Goal: Task Accomplishment & Management: Manage account settings

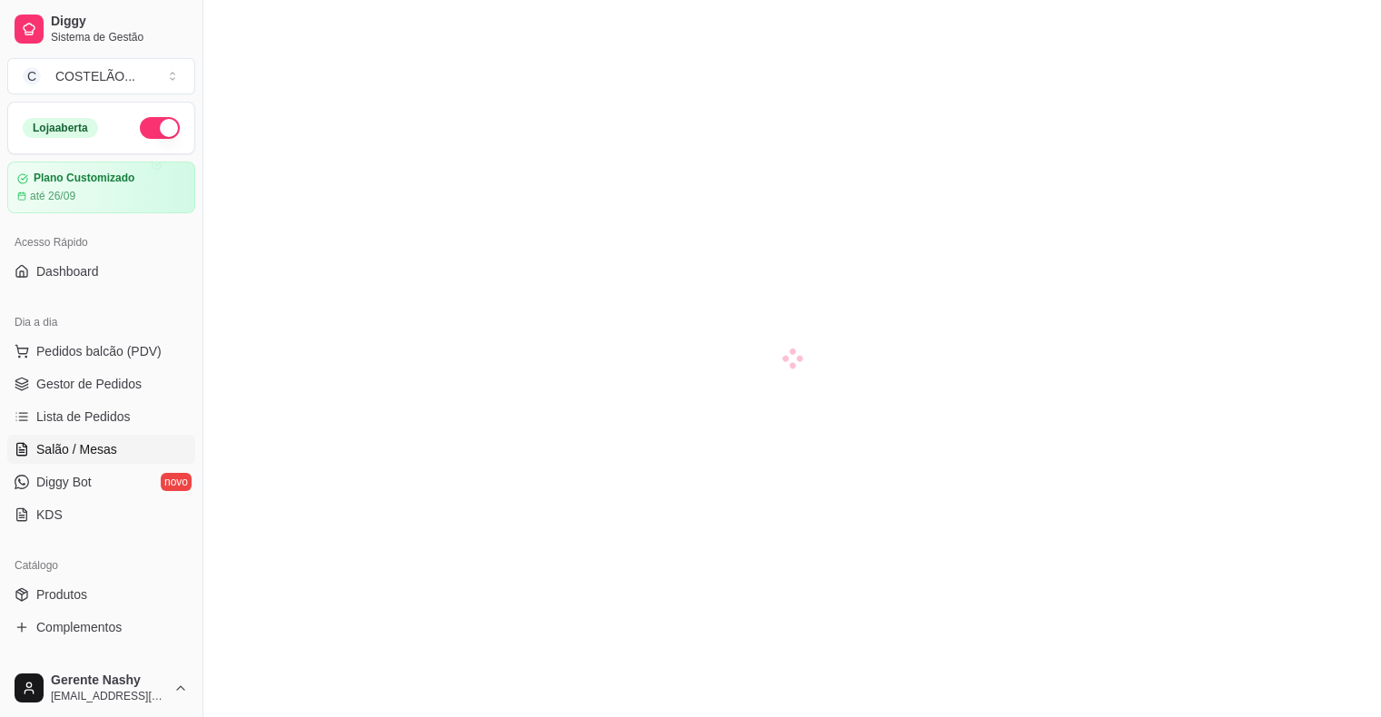
scroll to position [150, 0]
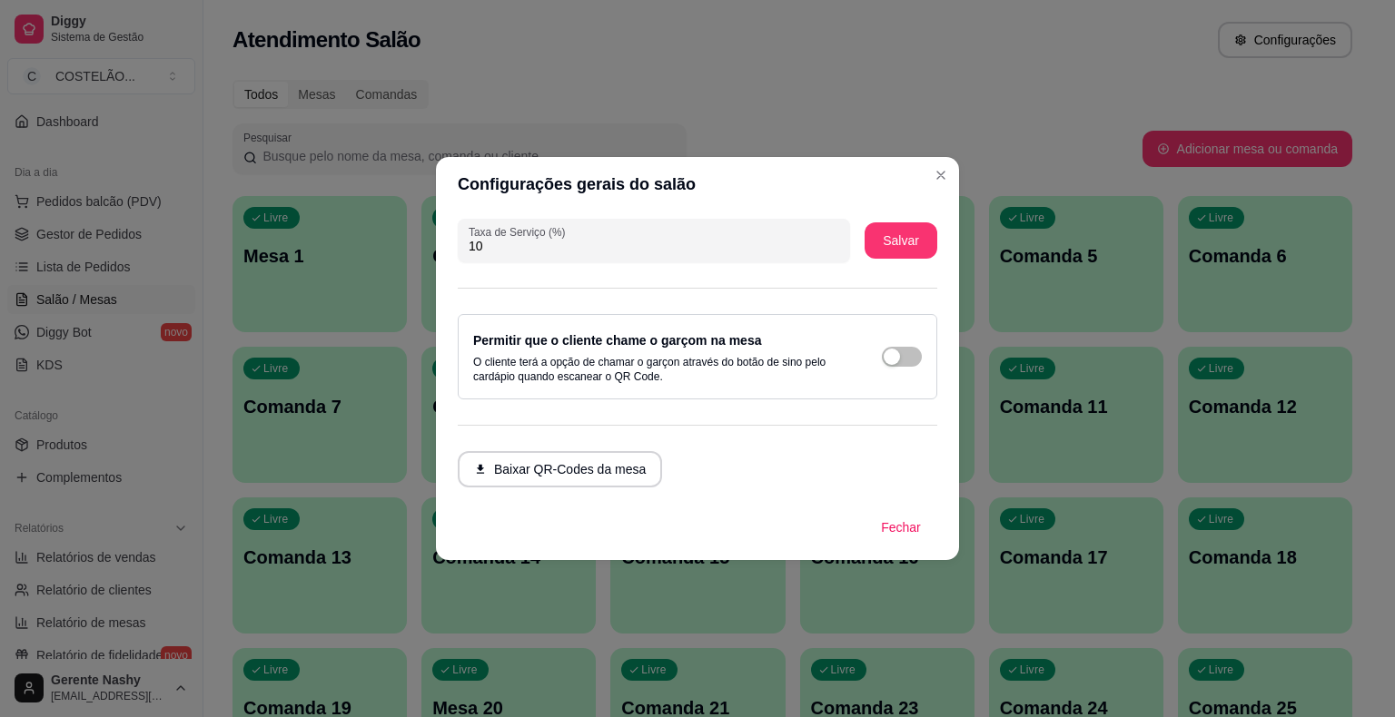
click at [1139, 65] on div "Atendimento Salão Configurações" at bounding box center [792, 34] width 1178 height 69
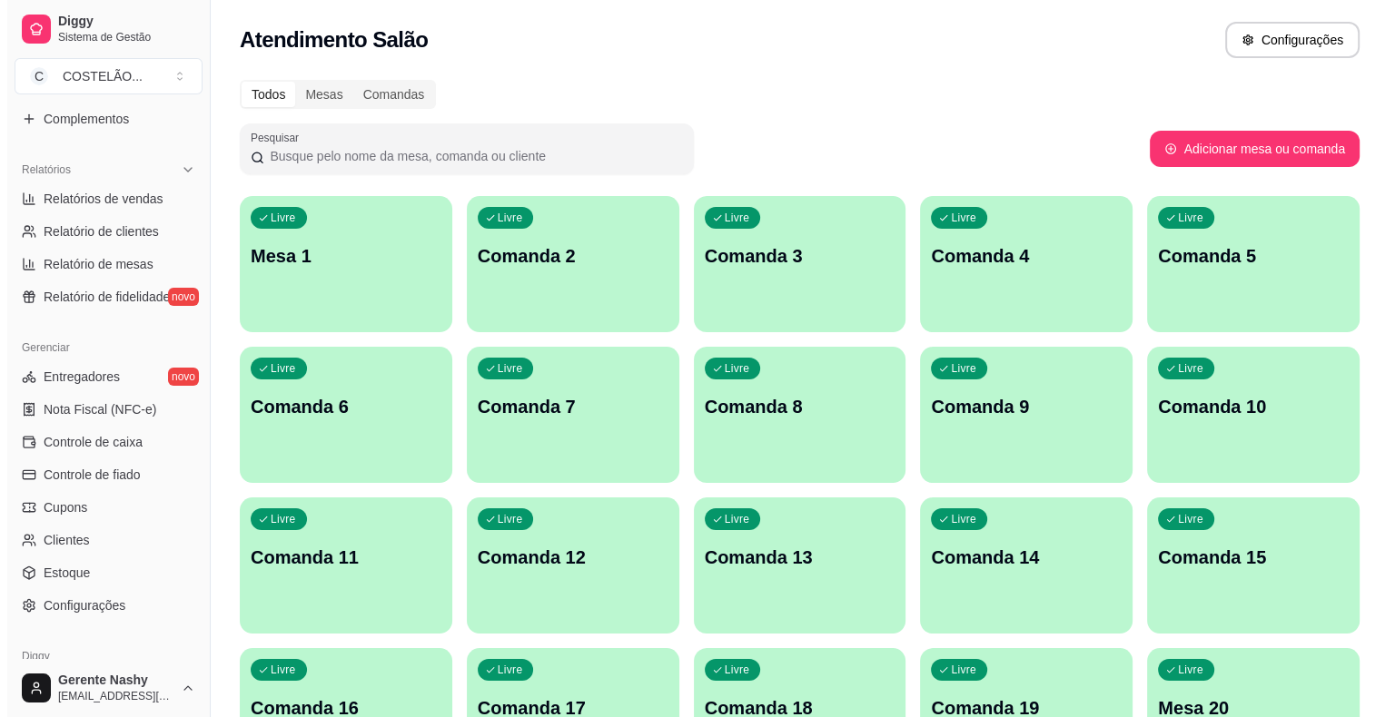
scroll to position [588, 0]
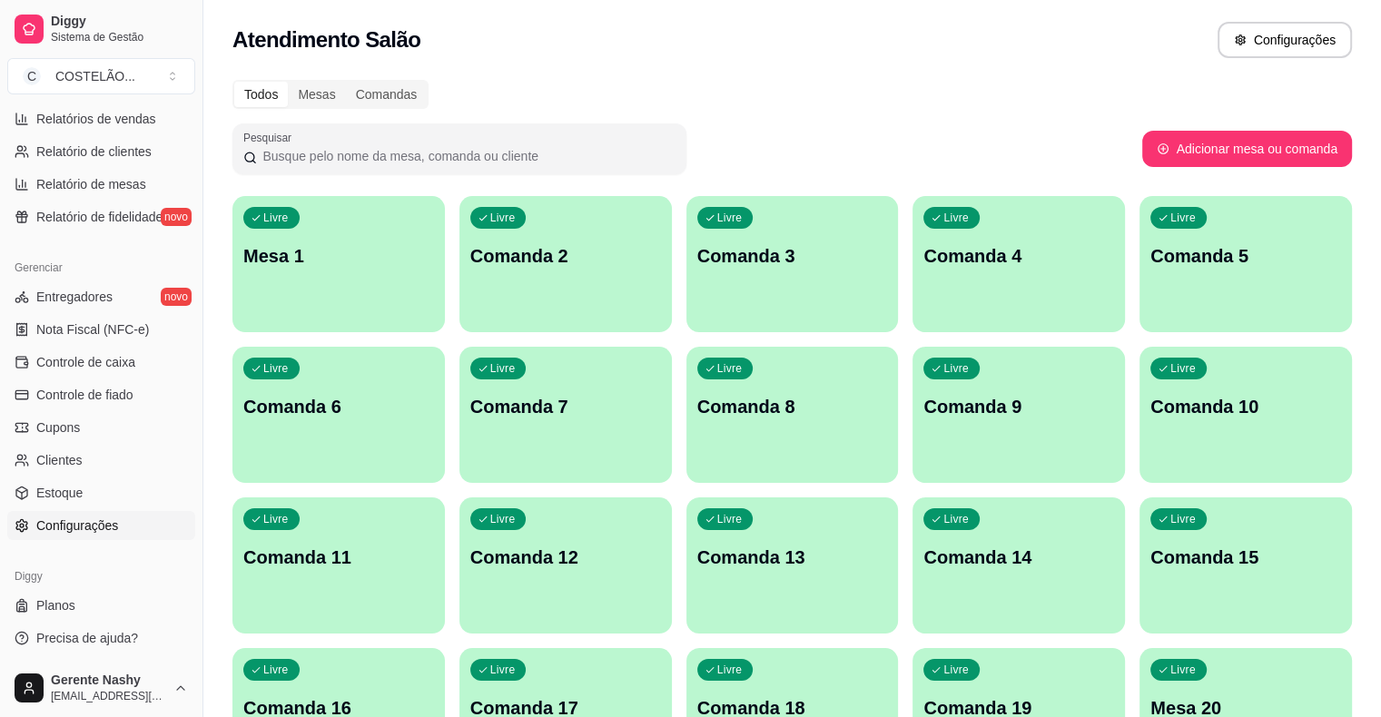
click at [52, 528] on span "Configurações" at bounding box center [77, 526] width 82 height 18
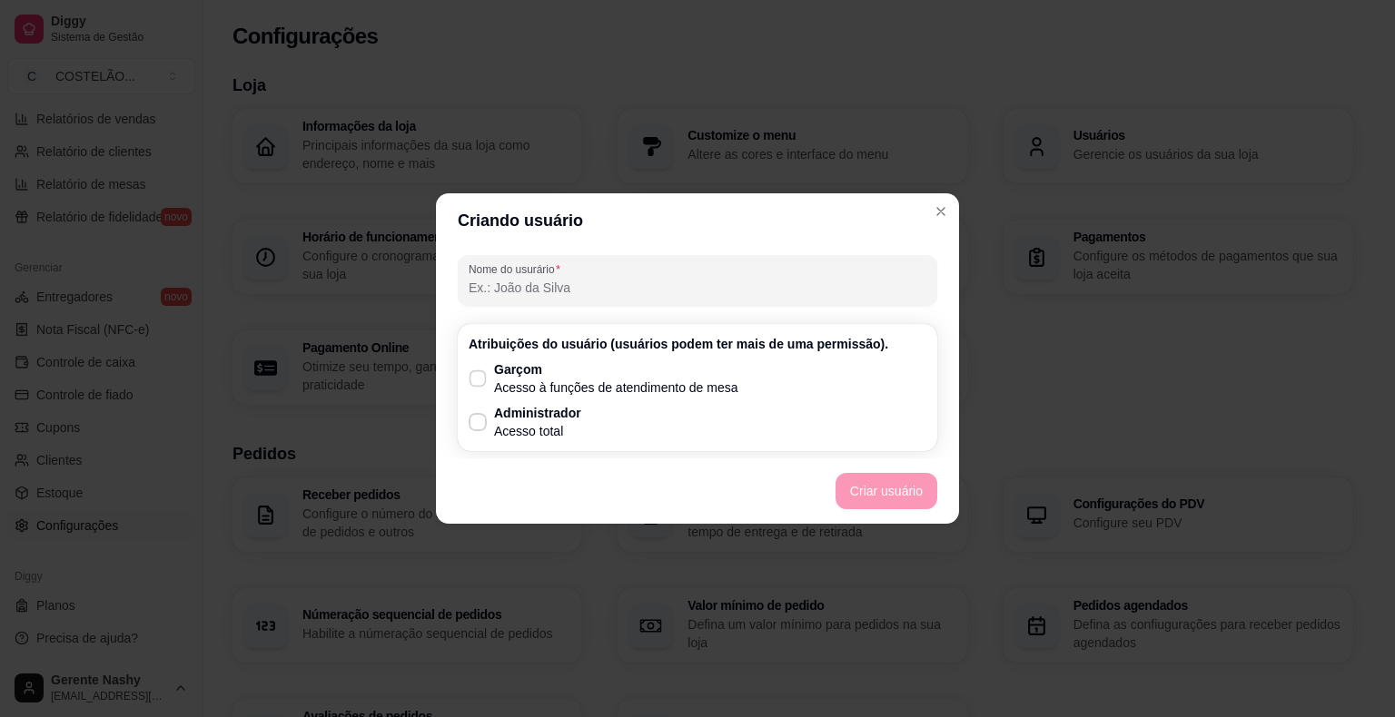
click at [487, 380] on label "Garçom Acesso à funções de atendimento de mesa" at bounding box center [603, 378] width 284 height 51
click at [479, 382] on input "Garçom Acesso à funções de atendimento de mesa" at bounding box center [474, 388] width 12 height 12
checkbox input "true"
click at [624, 282] on input "Nome do usurário" at bounding box center [698, 288] width 458 height 18
type input "r"
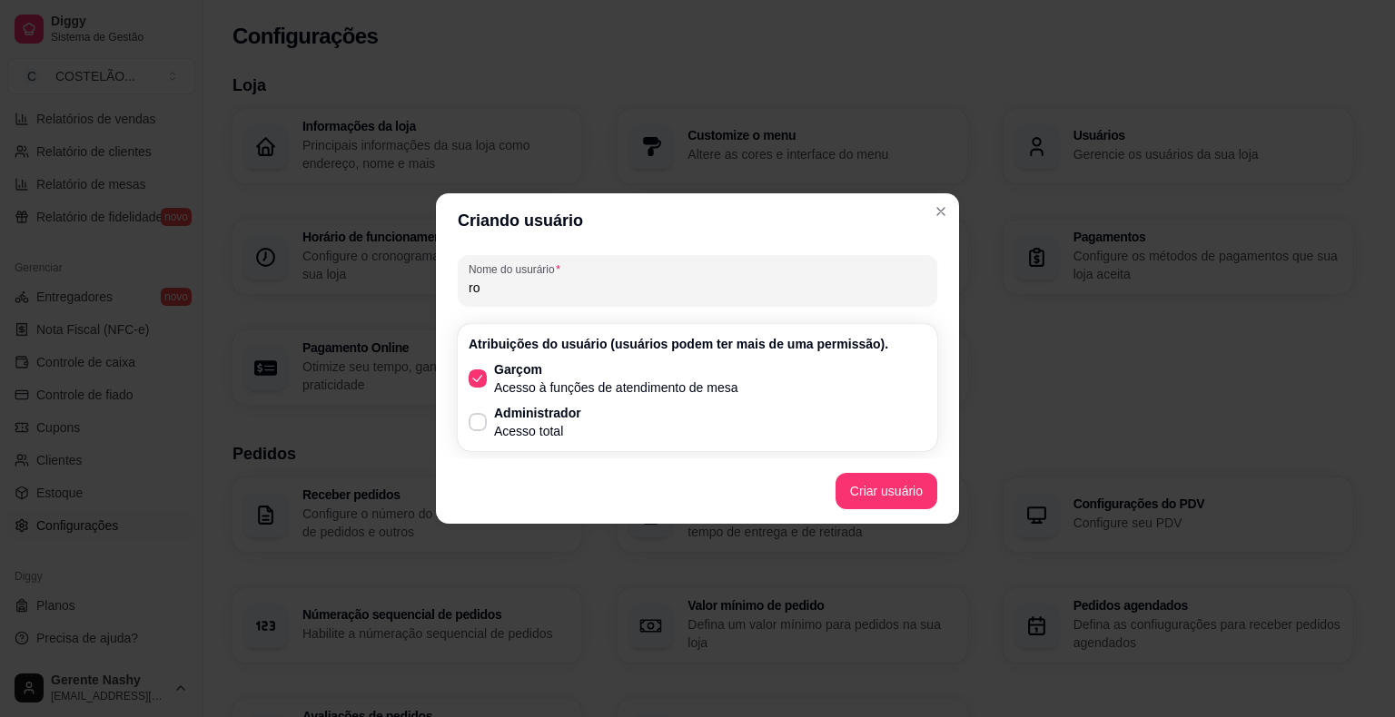
type input "r"
type input "[PERSON_NAME]"
click at [884, 489] on footer "Criar usuário" at bounding box center [697, 491] width 523 height 65
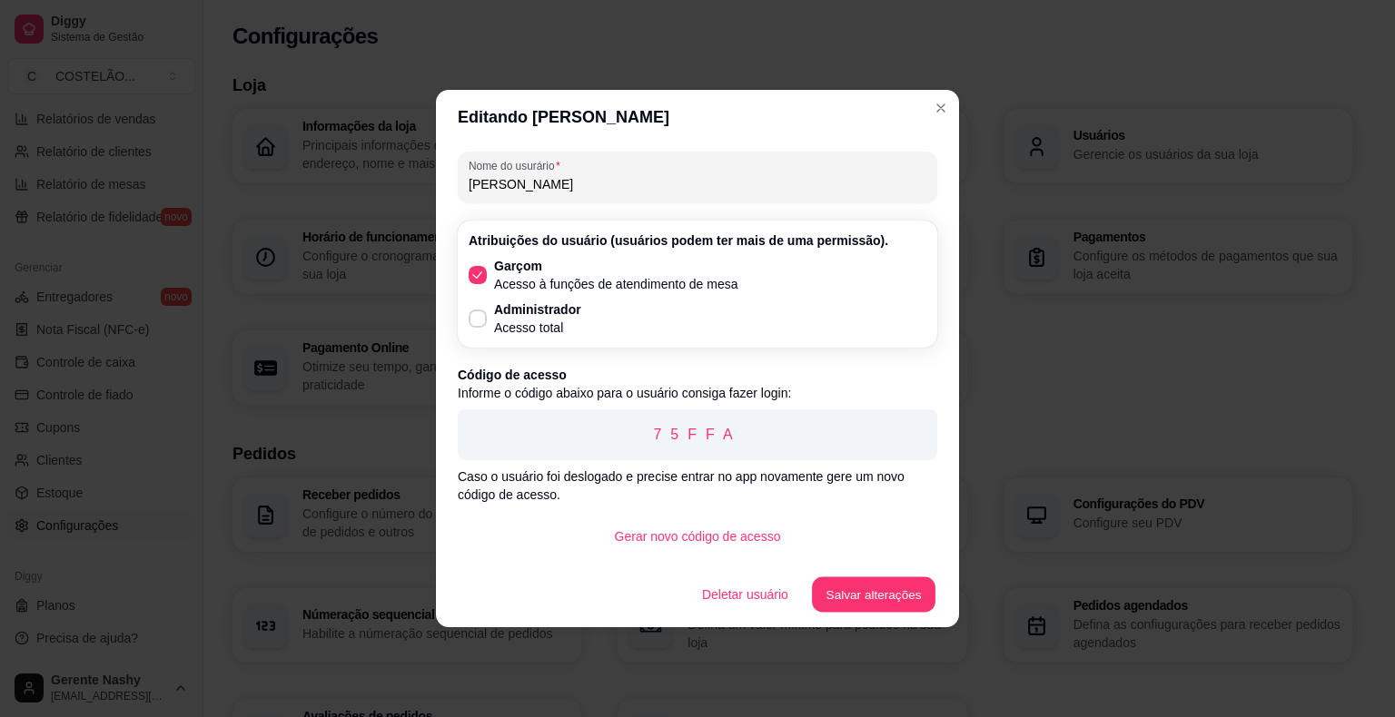
click at [890, 585] on button "Salvar alterações" at bounding box center [873, 595] width 123 height 35
click at [938, 106] on div "Usuários Gerente Nashy Garçom, Administrador [PERSON_NAME] Criar usuário" at bounding box center [697, 358] width 1395 height 717
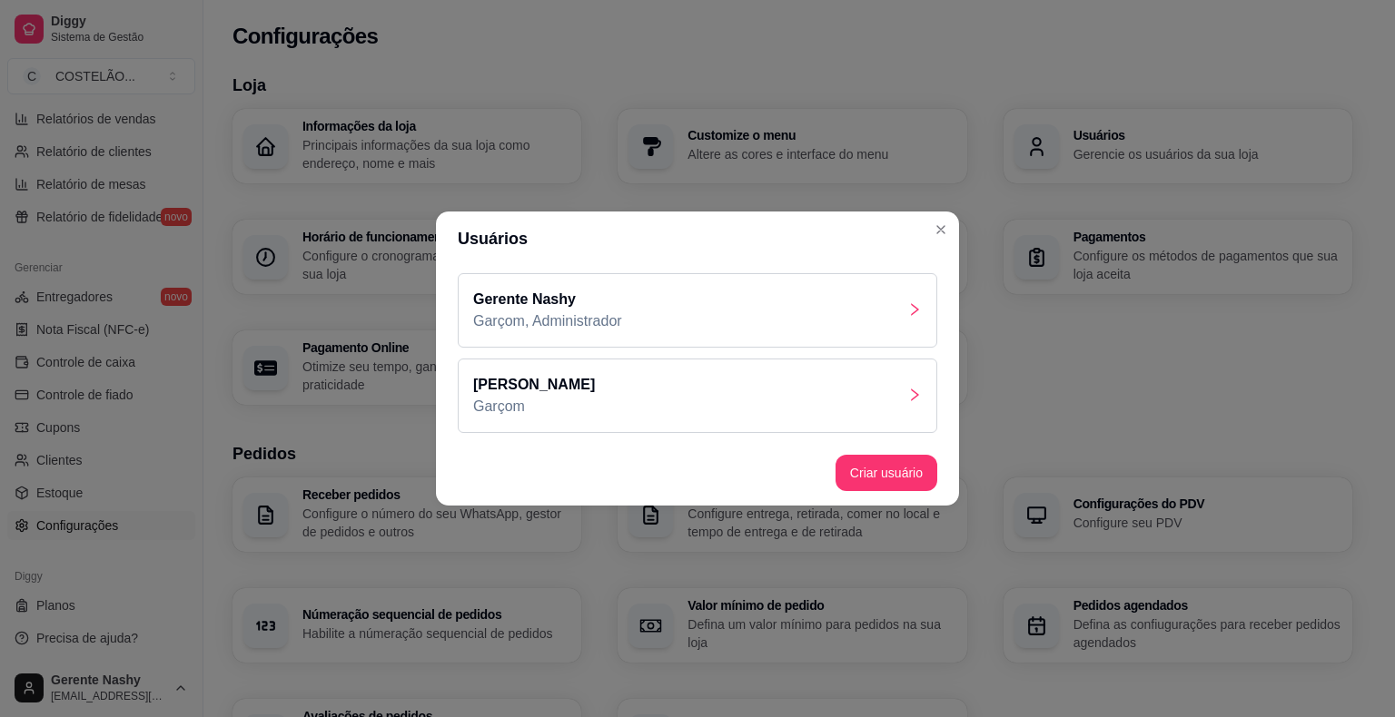
click at [973, 89] on h3 "Loja" at bounding box center [792, 85] width 1120 height 25
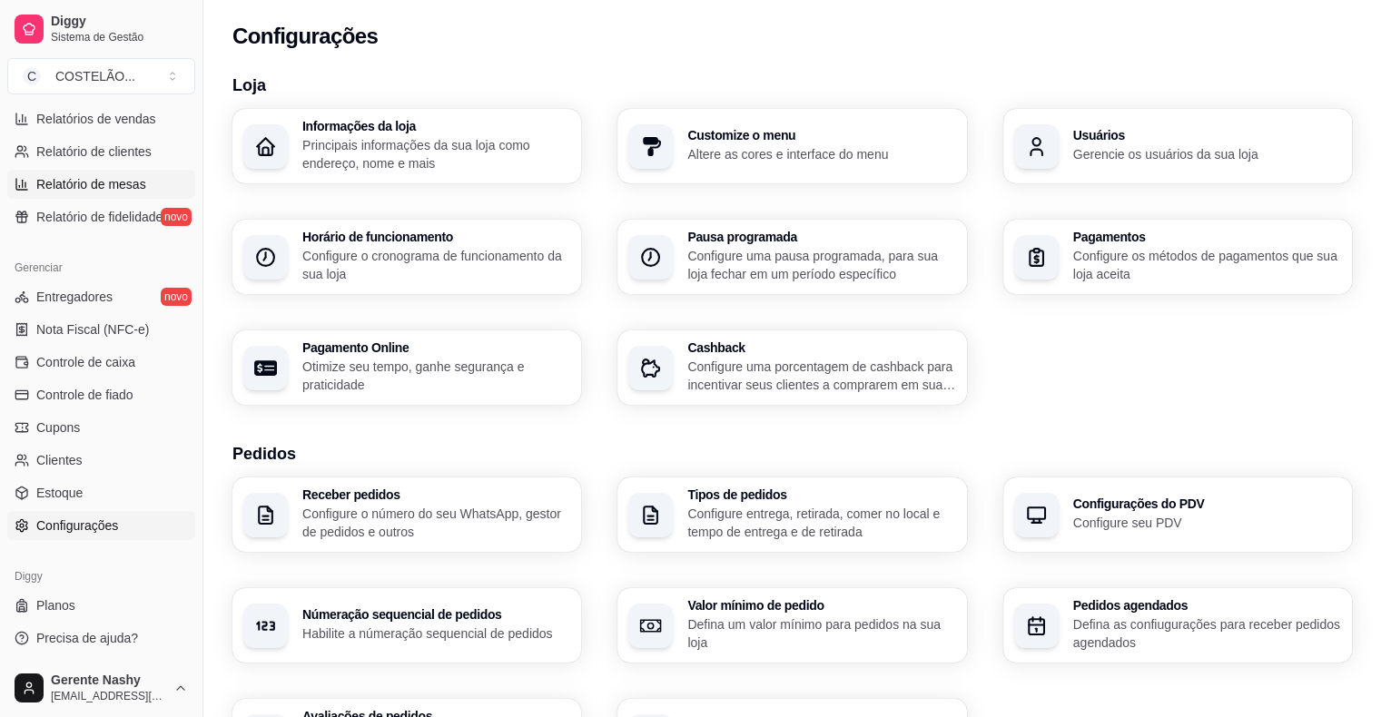
click at [84, 185] on span "Relatório de mesas" at bounding box center [91, 184] width 110 height 18
select select "TOTAL_OF_ORDERS"
select select "7"
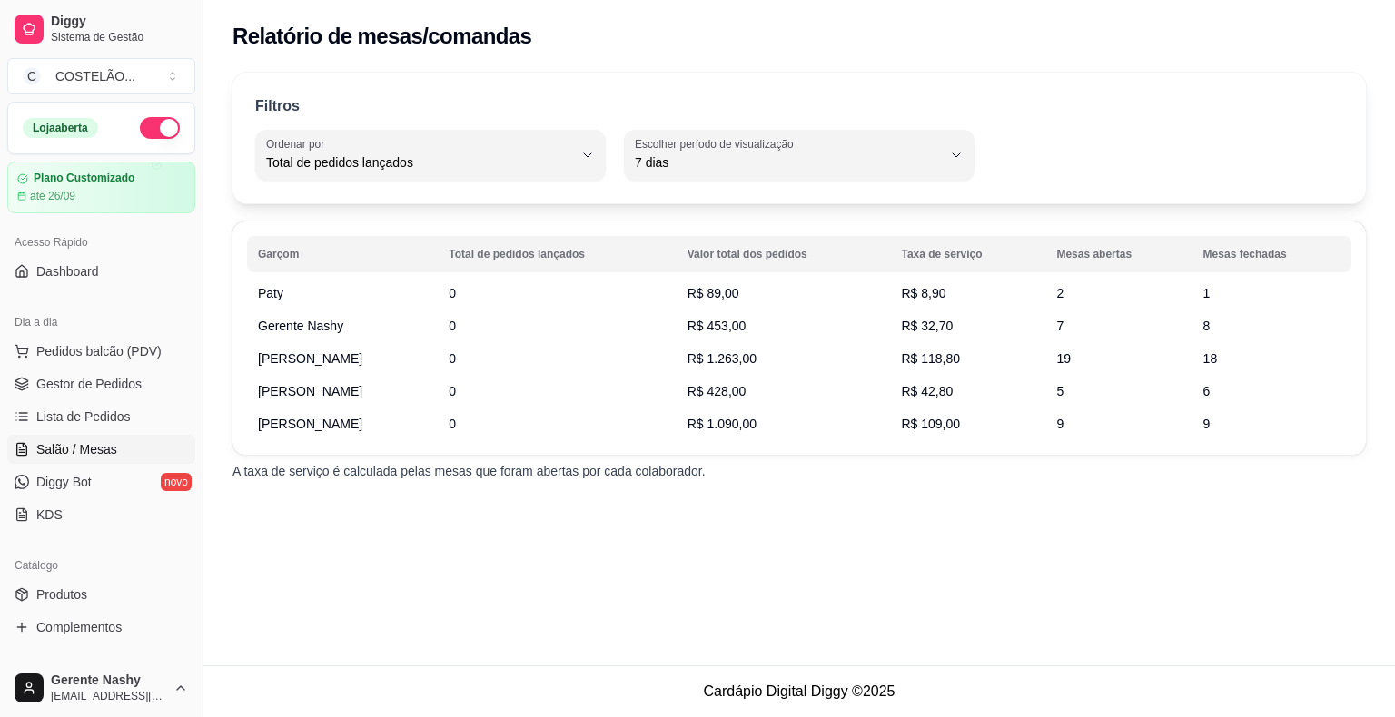
click at [84, 451] on span "Salão / Mesas" at bounding box center [76, 449] width 81 height 18
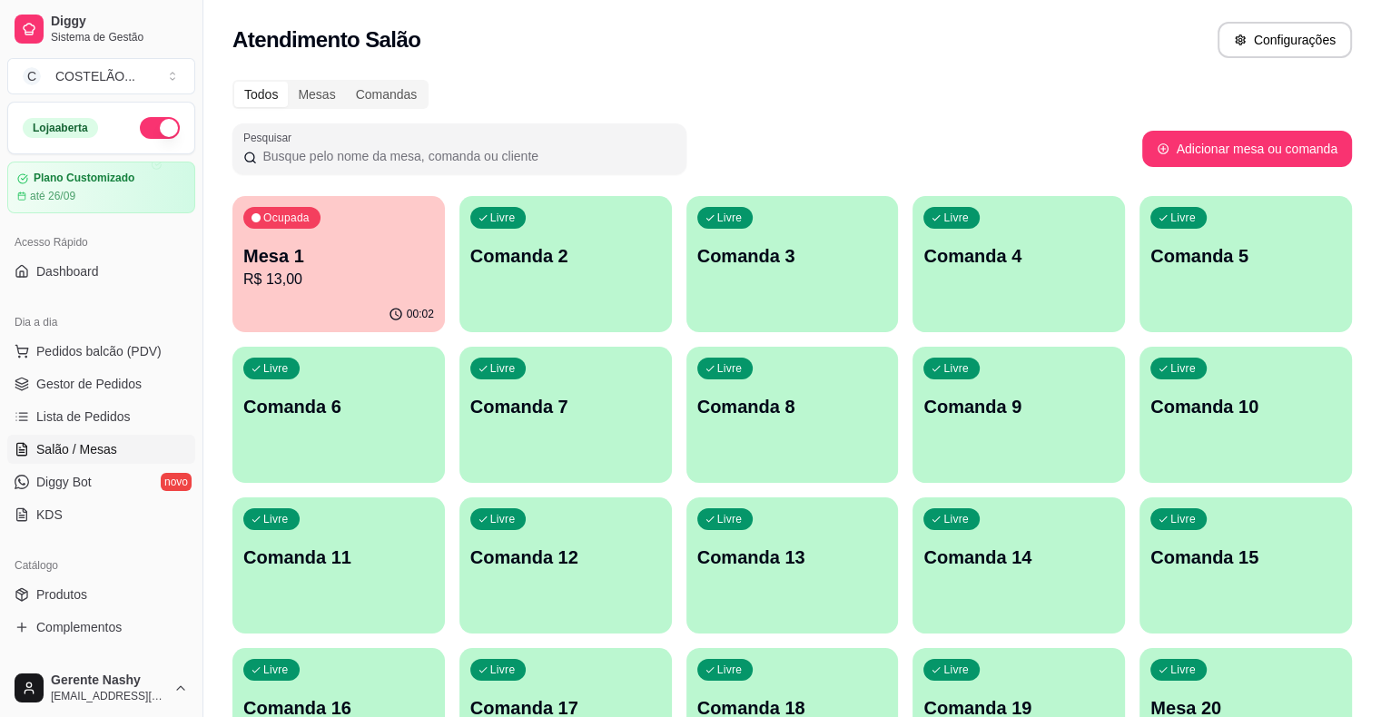
click at [356, 254] on p "Mesa 1" at bounding box center [338, 255] width 191 height 25
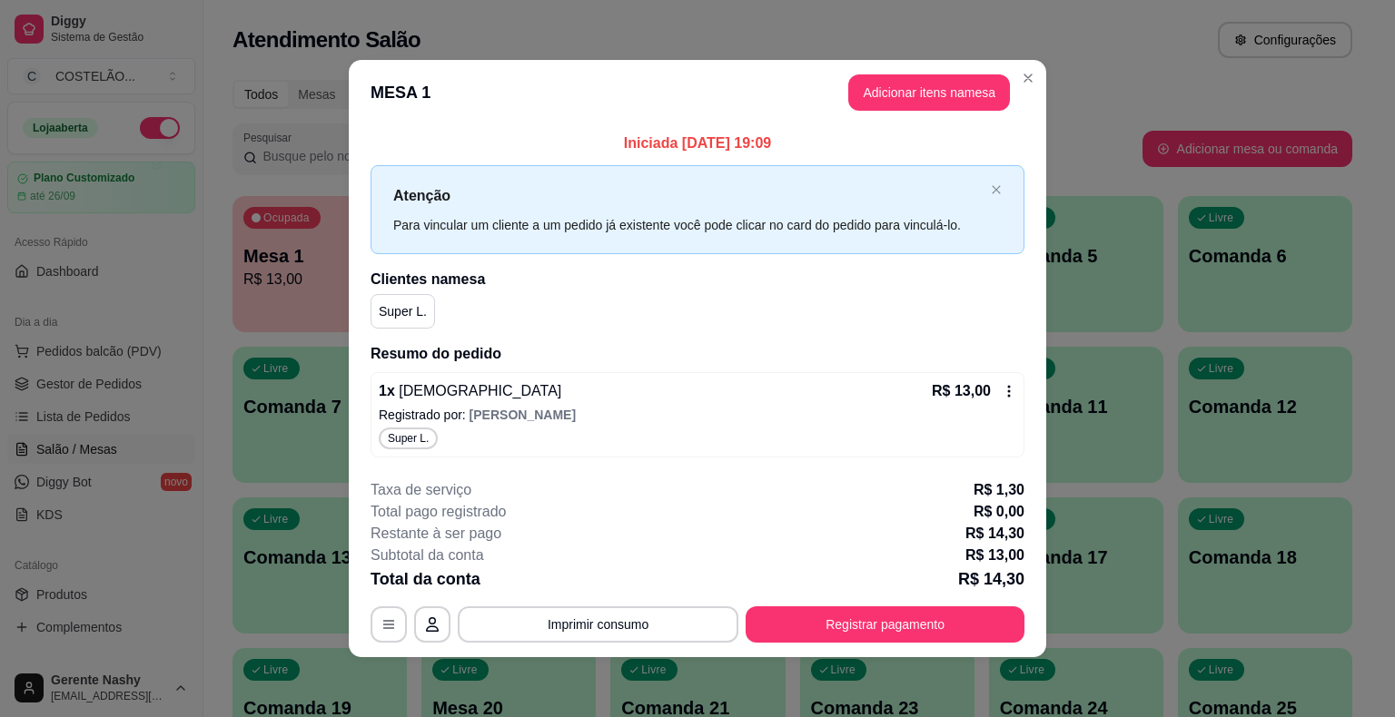
click at [1115, 58] on div "Atendimento Salão Configurações" at bounding box center [792, 34] width 1178 height 69
